Goal: Check status: Check status

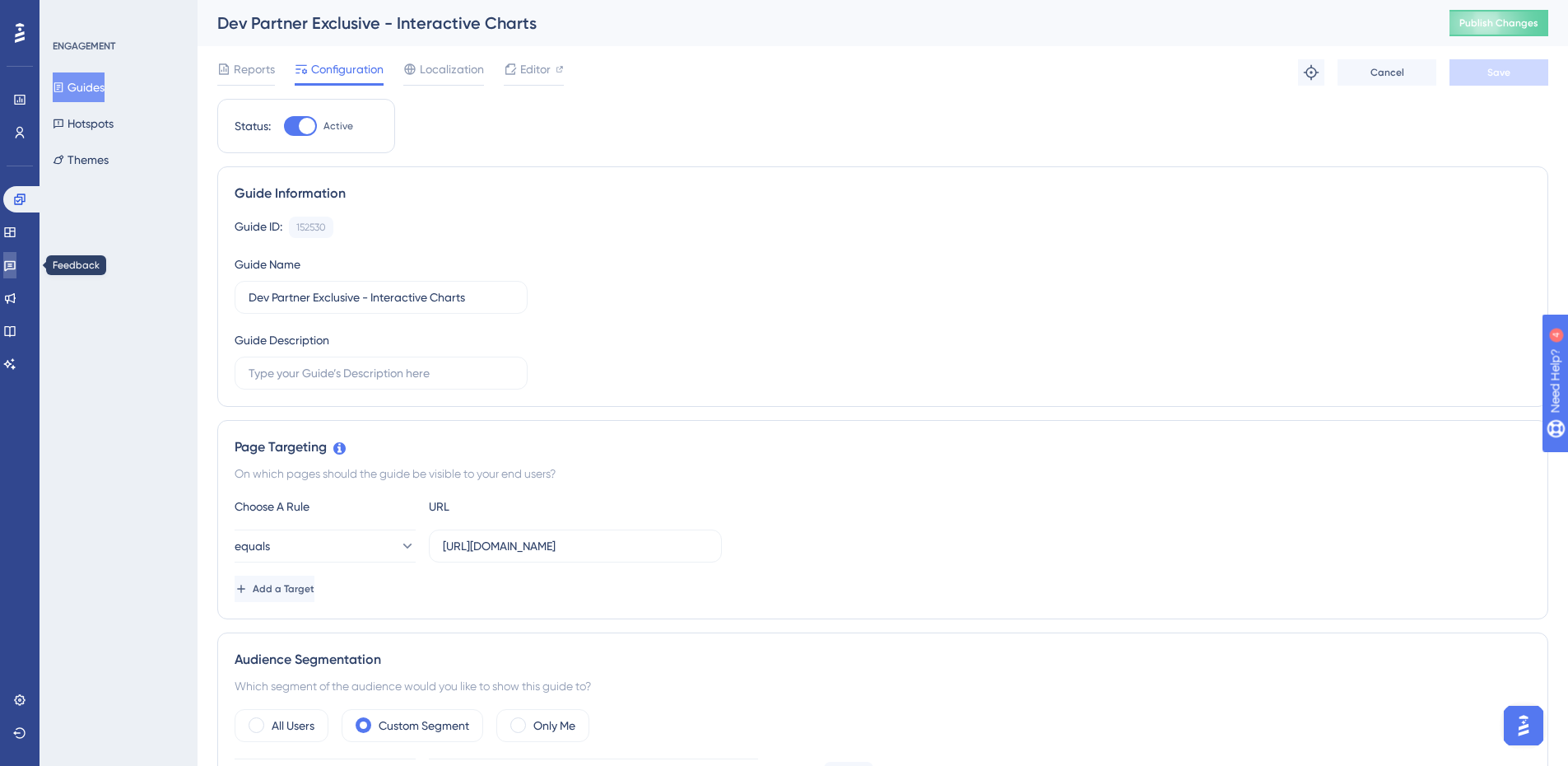
click at [16, 266] on icon at bounding box center [10, 266] width 11 height 11
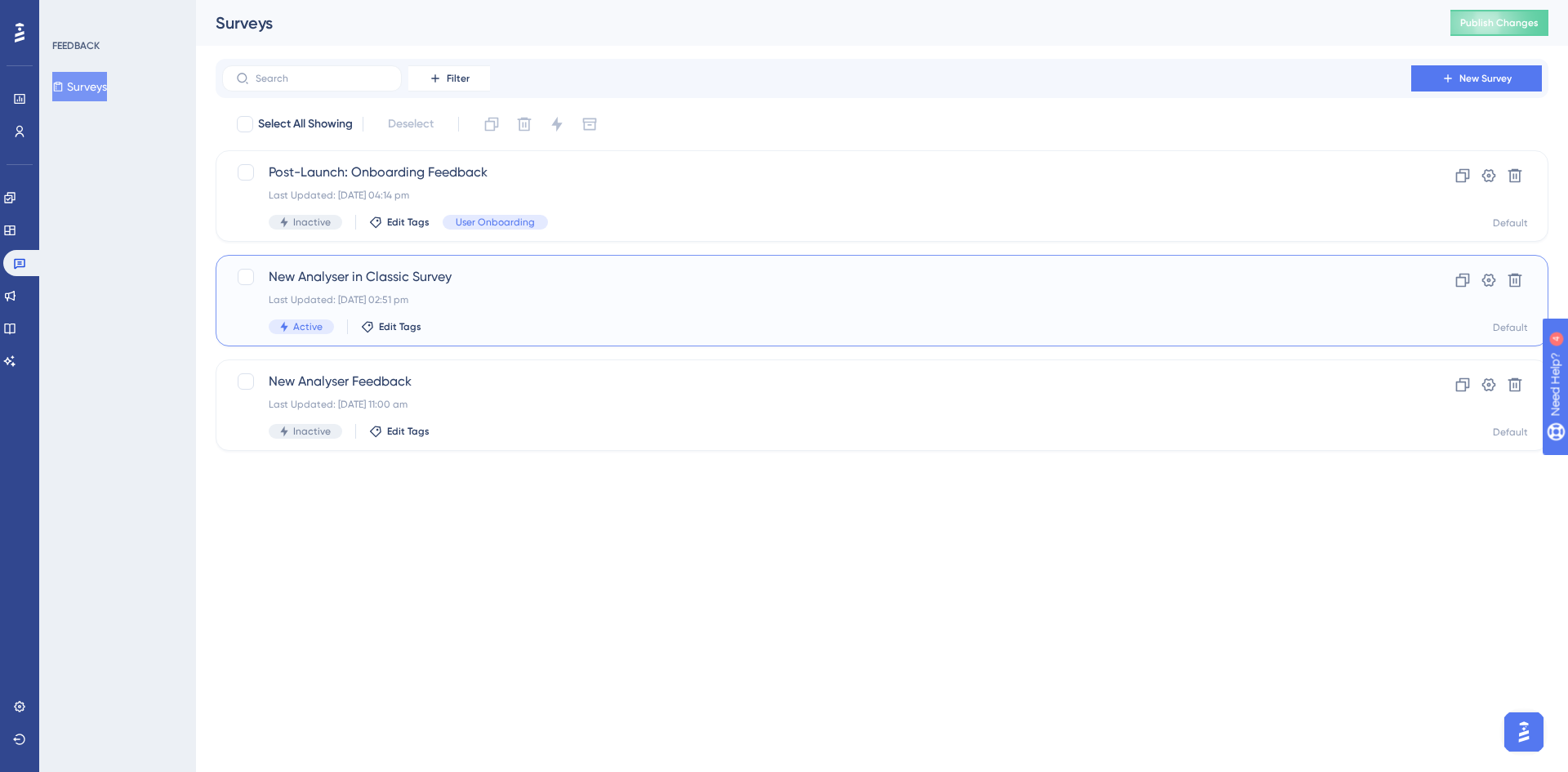
click at [688, 288] on div "New Analyser in Classic Survey Last Updated: [DATE] 02:51 pm Active Edit Tags" at bounding box center [816, 300] width 1096 height 67
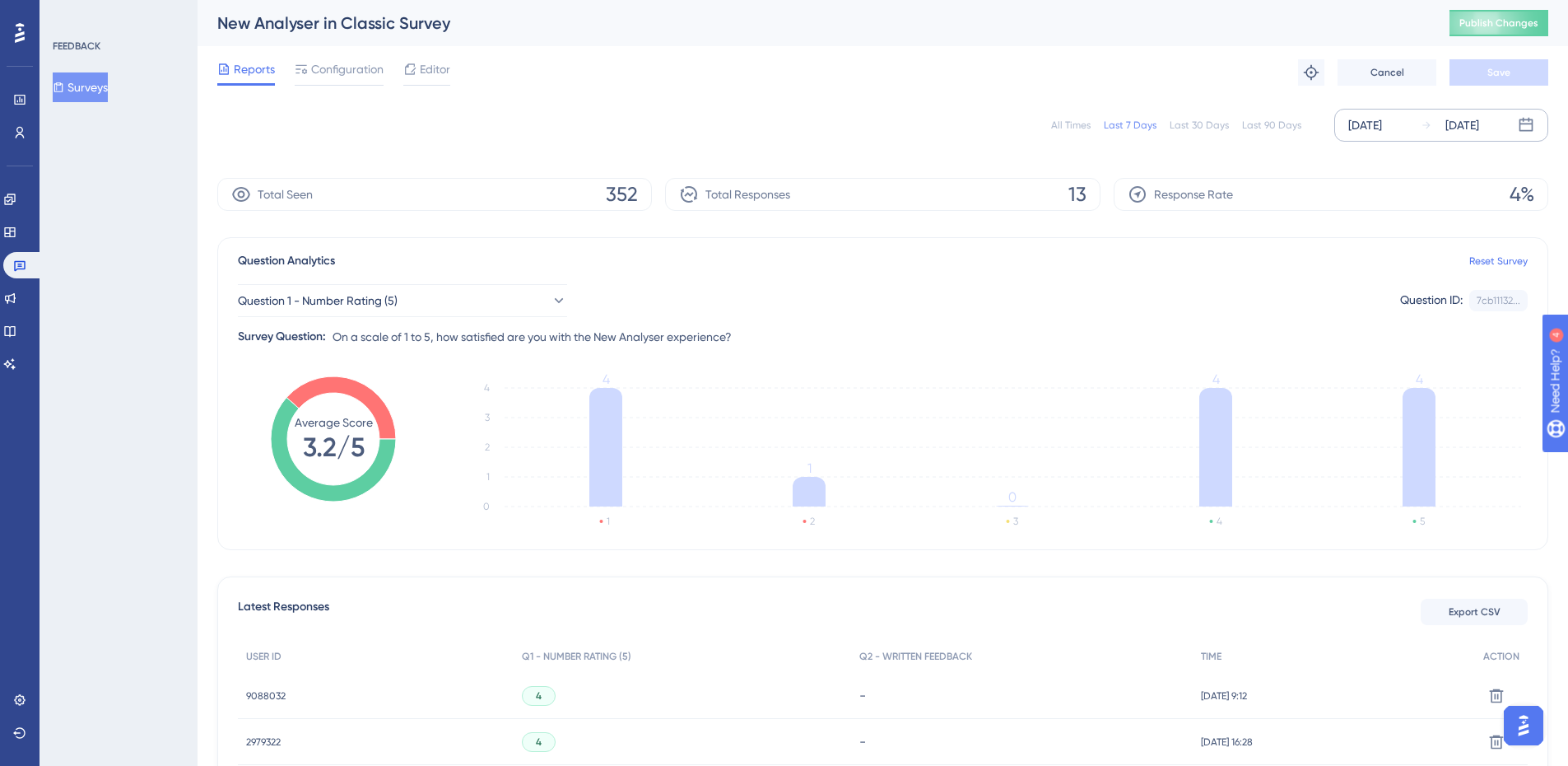
click at [1380, 131] on div "[DATE]" at bounding box center [1365, 125] width 33 height 19
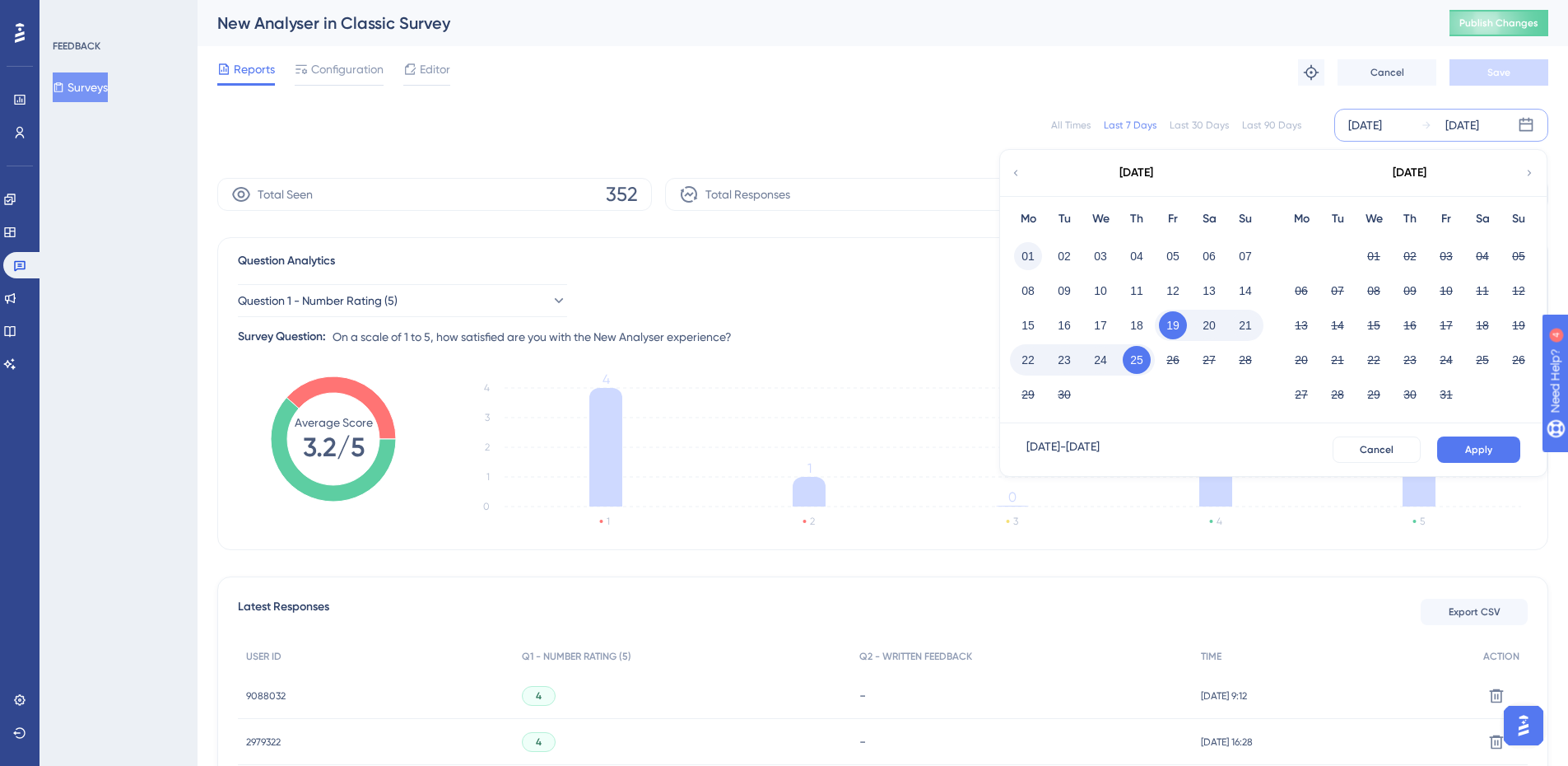
click at [1030, 255] on button "01" at bounding box center [1028, 257] width 28 height 28
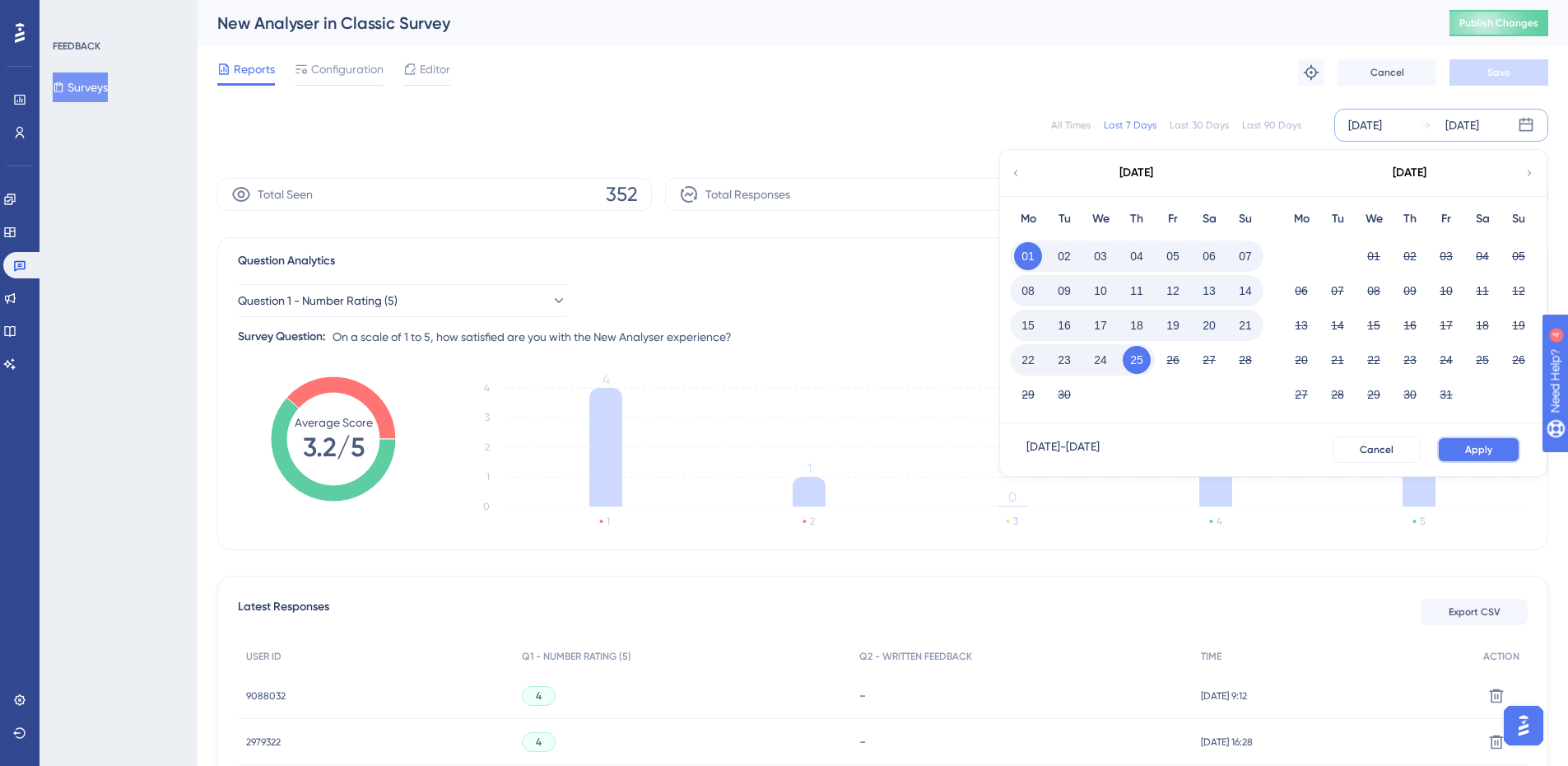
click at [1498, 448] on button "Apply" at bounding box center [1478, 450] width 83 height 26
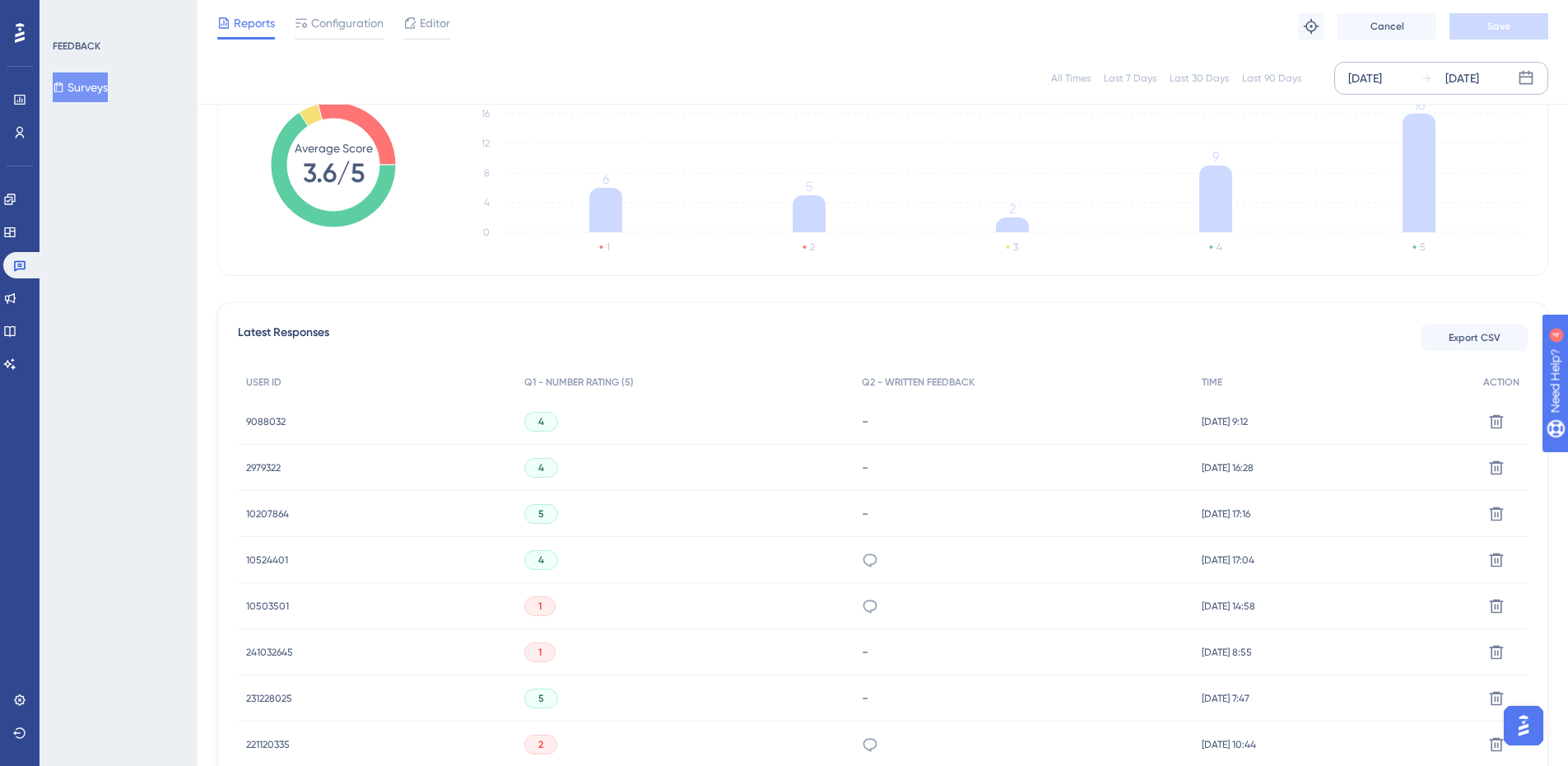
scroll to position [494, 0]
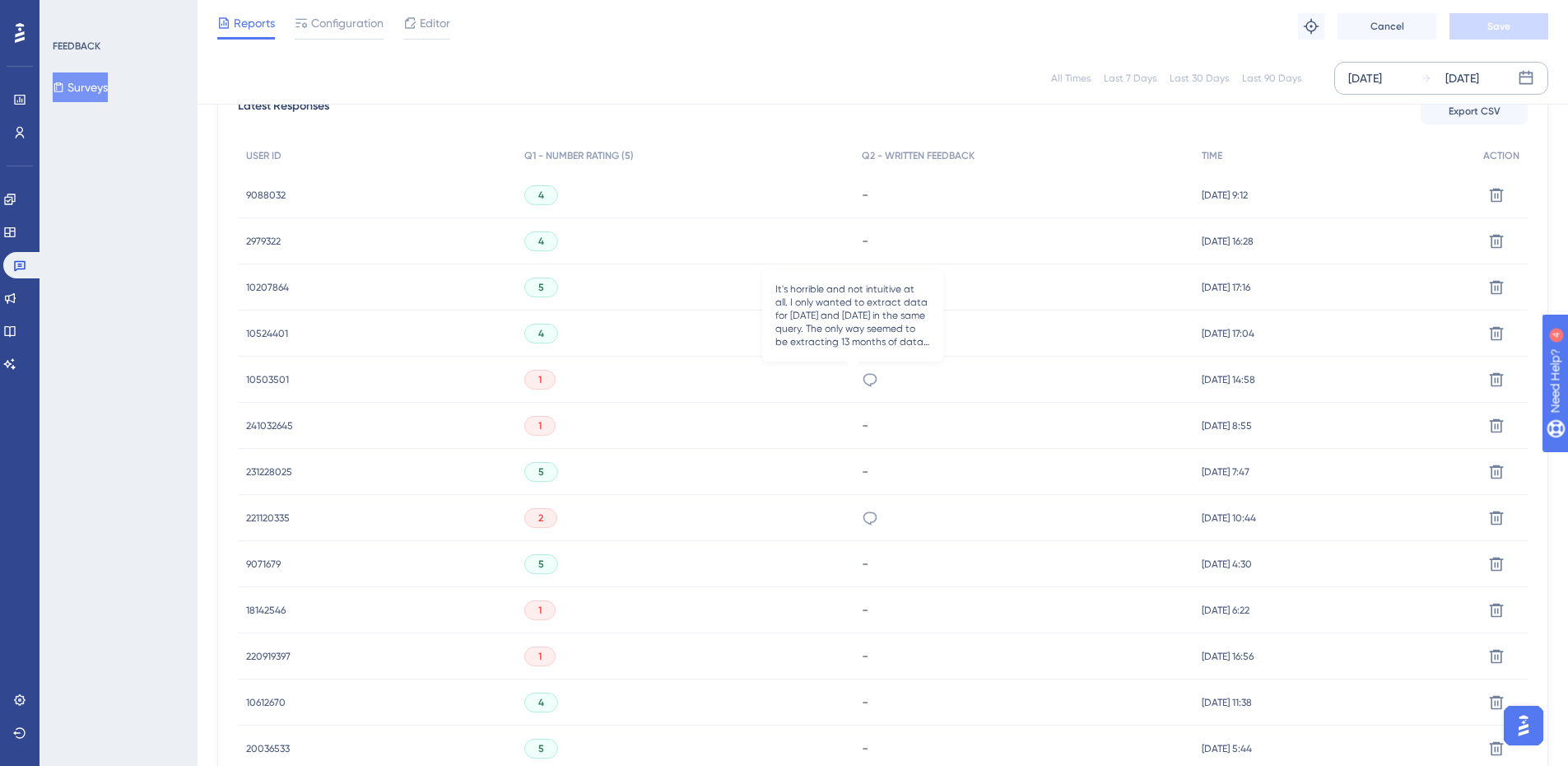
click at [862, 379] on icon at bounding box center [869, 379] width 17 height 17
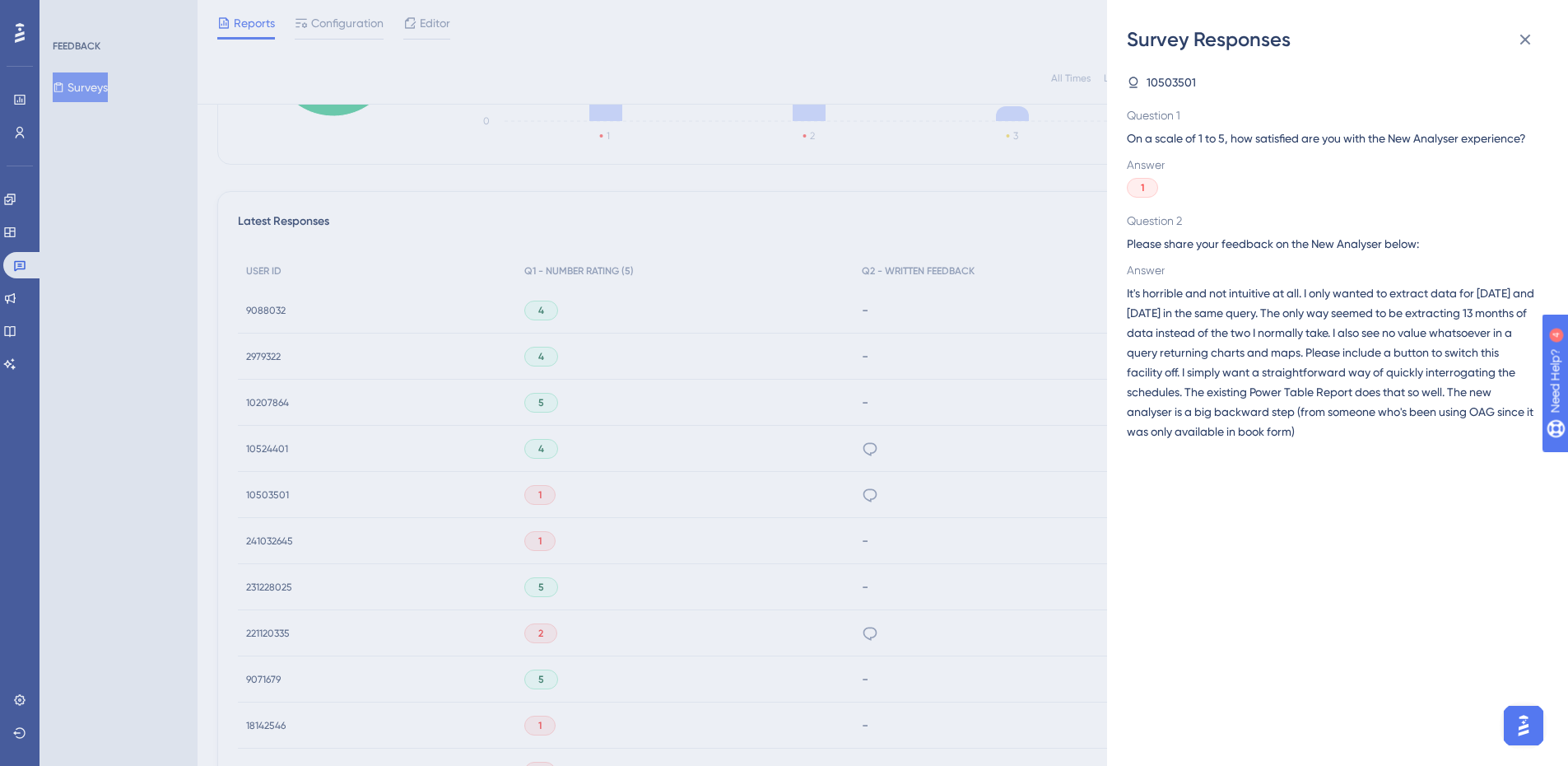
scroll to position [405, 0]
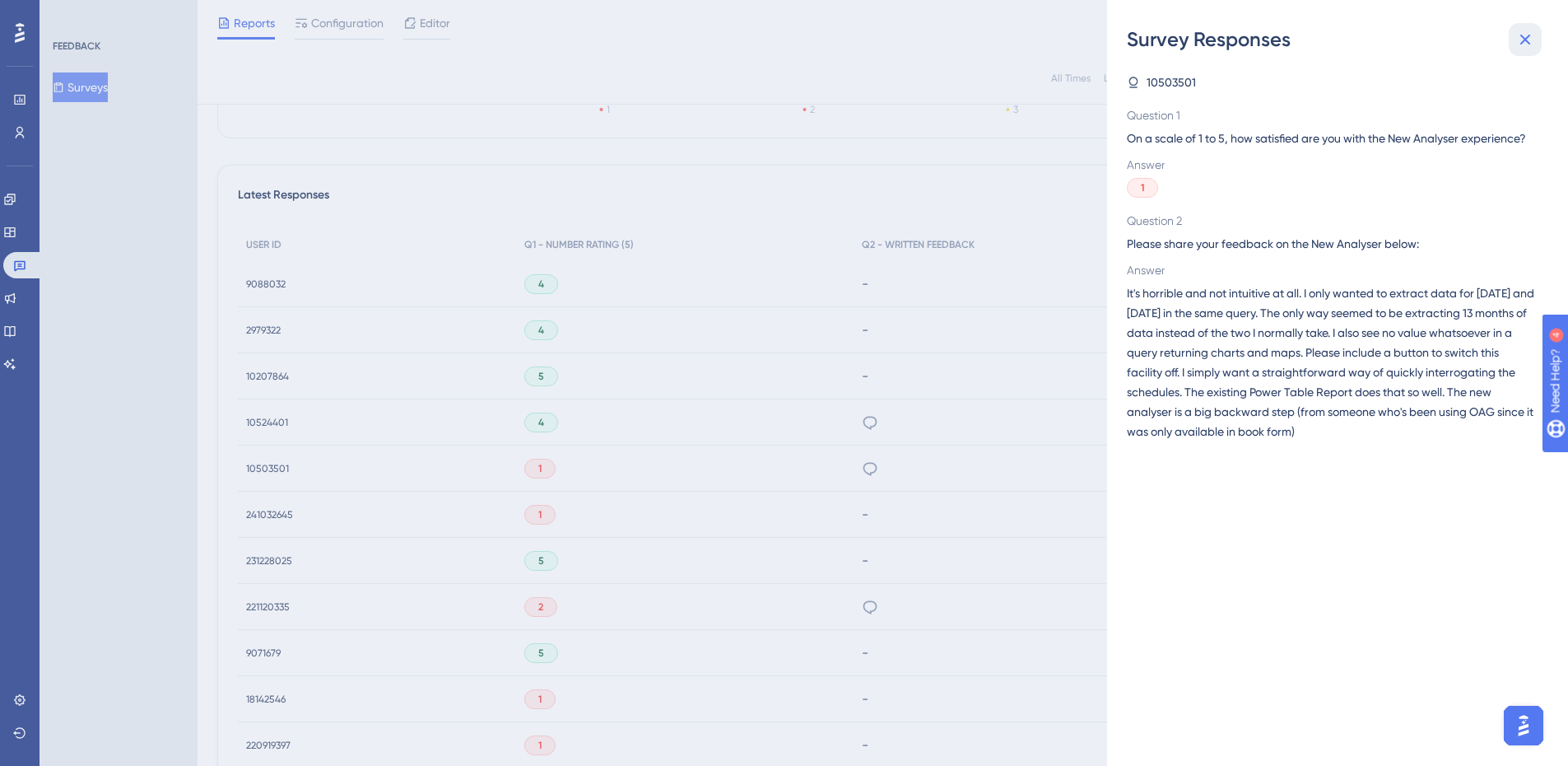
click at [1529, 36] on icon at bounding box center [1525, 40] width 11 height 11
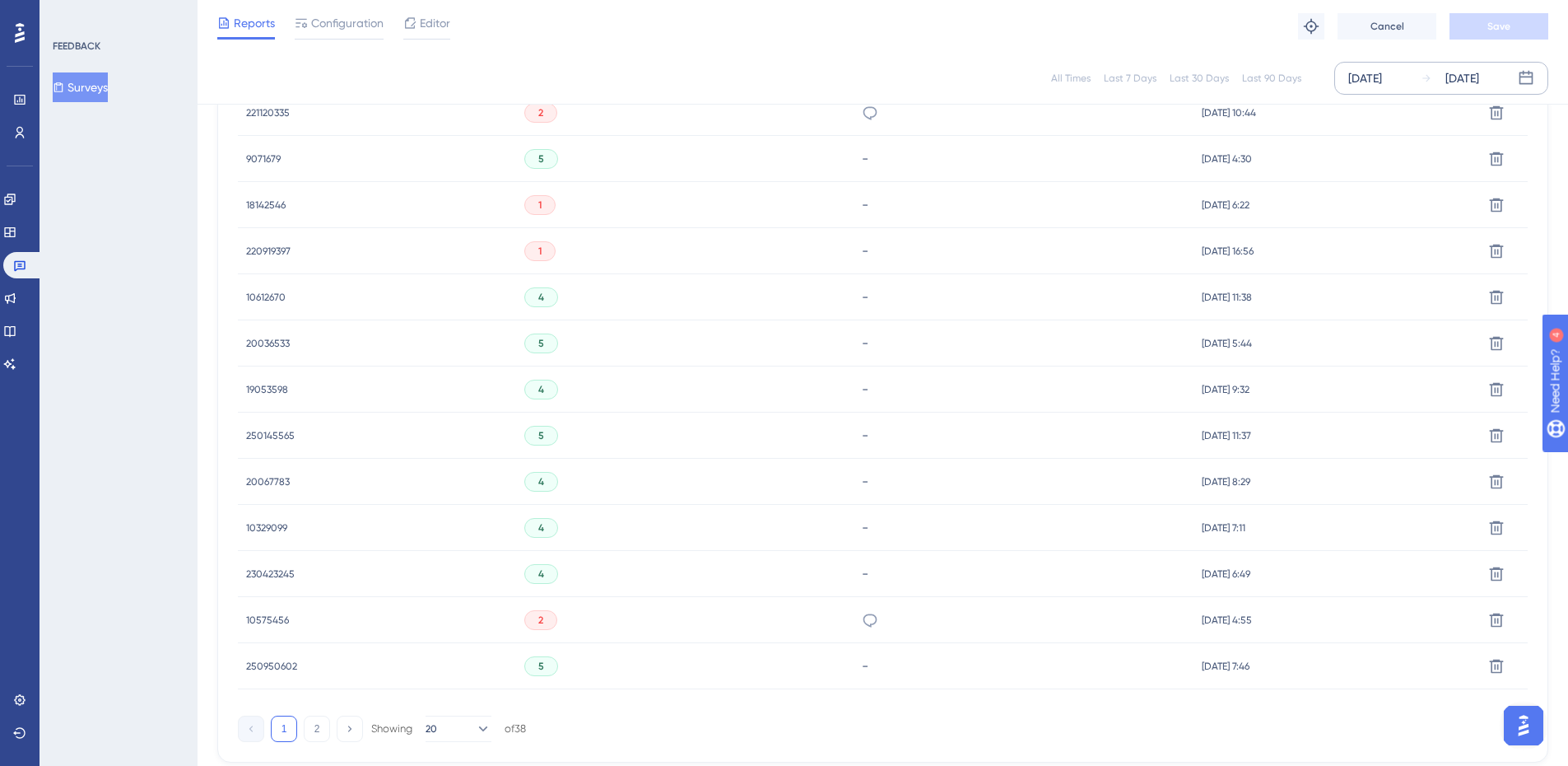
scroll to position [982, 0]
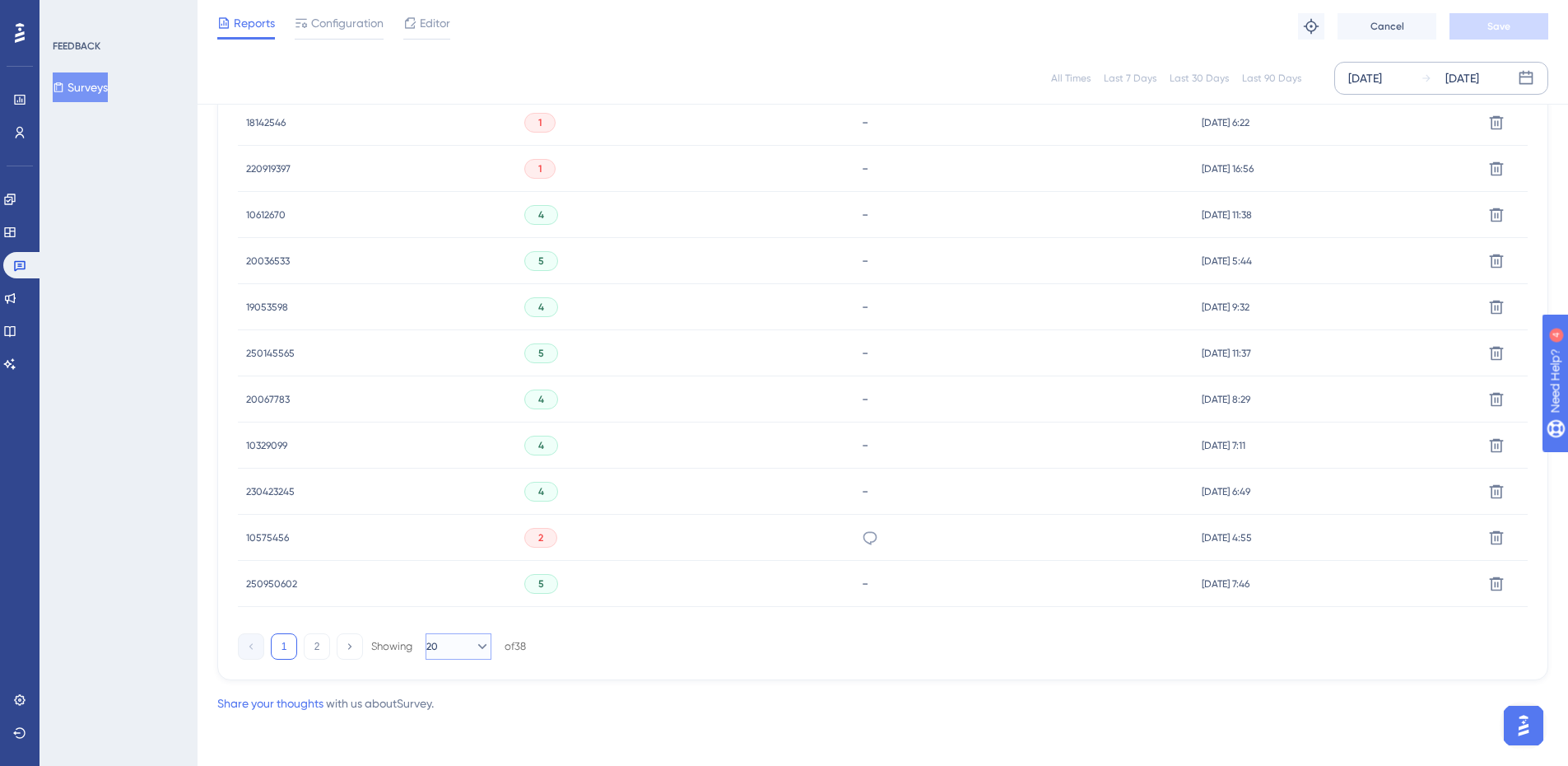
click at [484, 641] on button "20" at bounding box center [458, 646] width 66 height 26
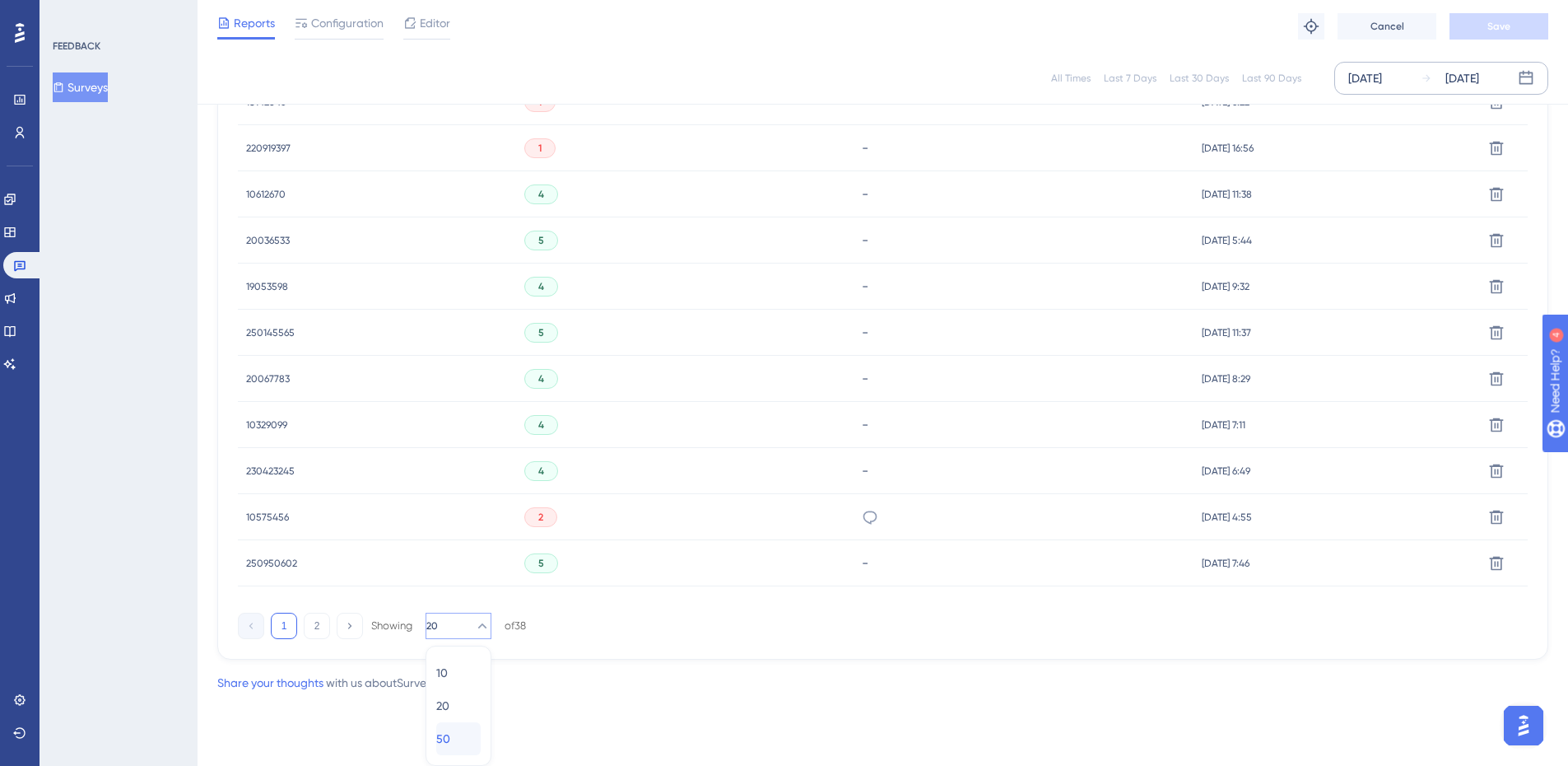
click at [460, 740] on div "50 50" at bounding box center [458, 738] width 44 height 33
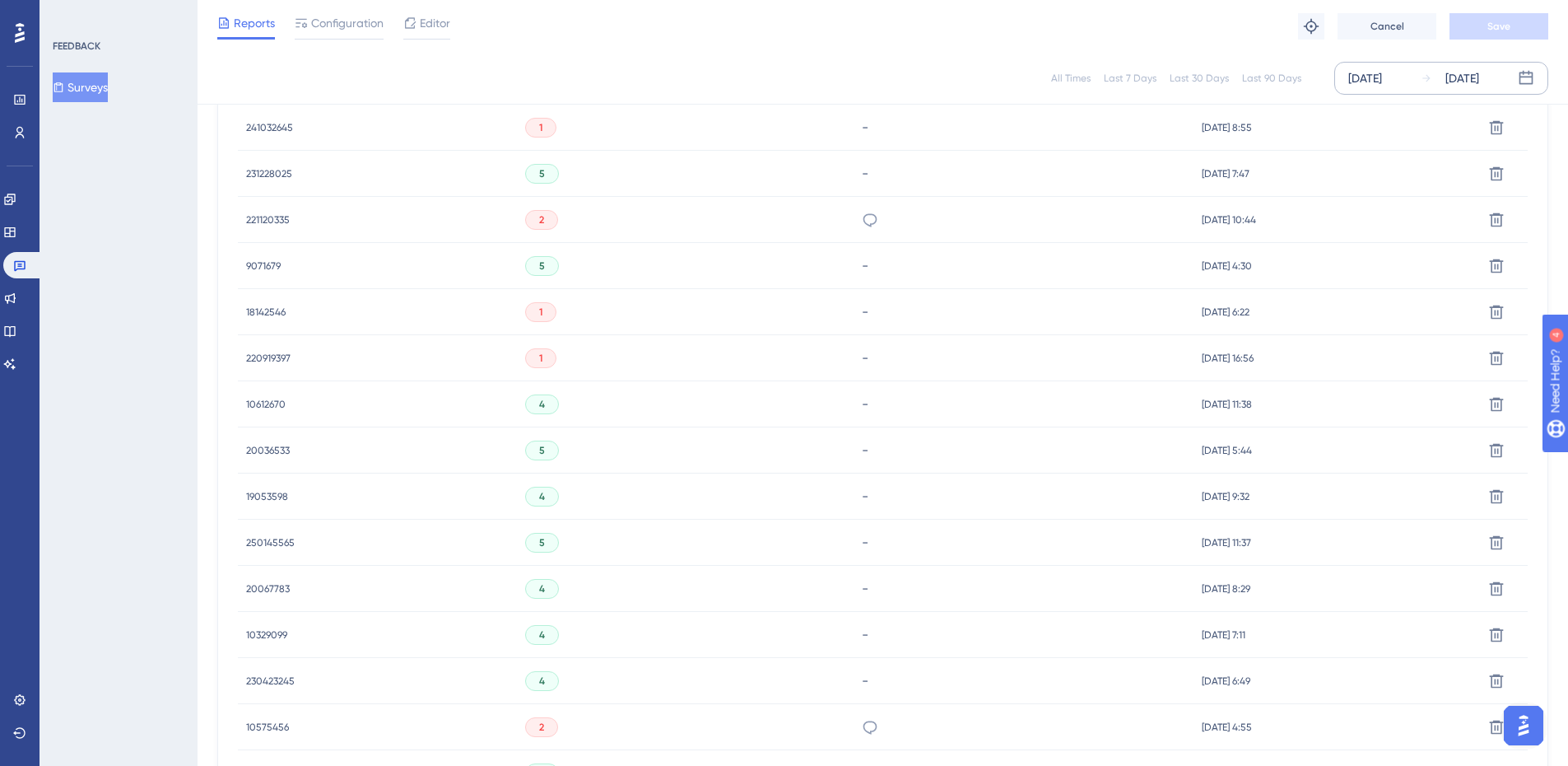
scroll to position [626, 0]
